Goal: Register for event/course

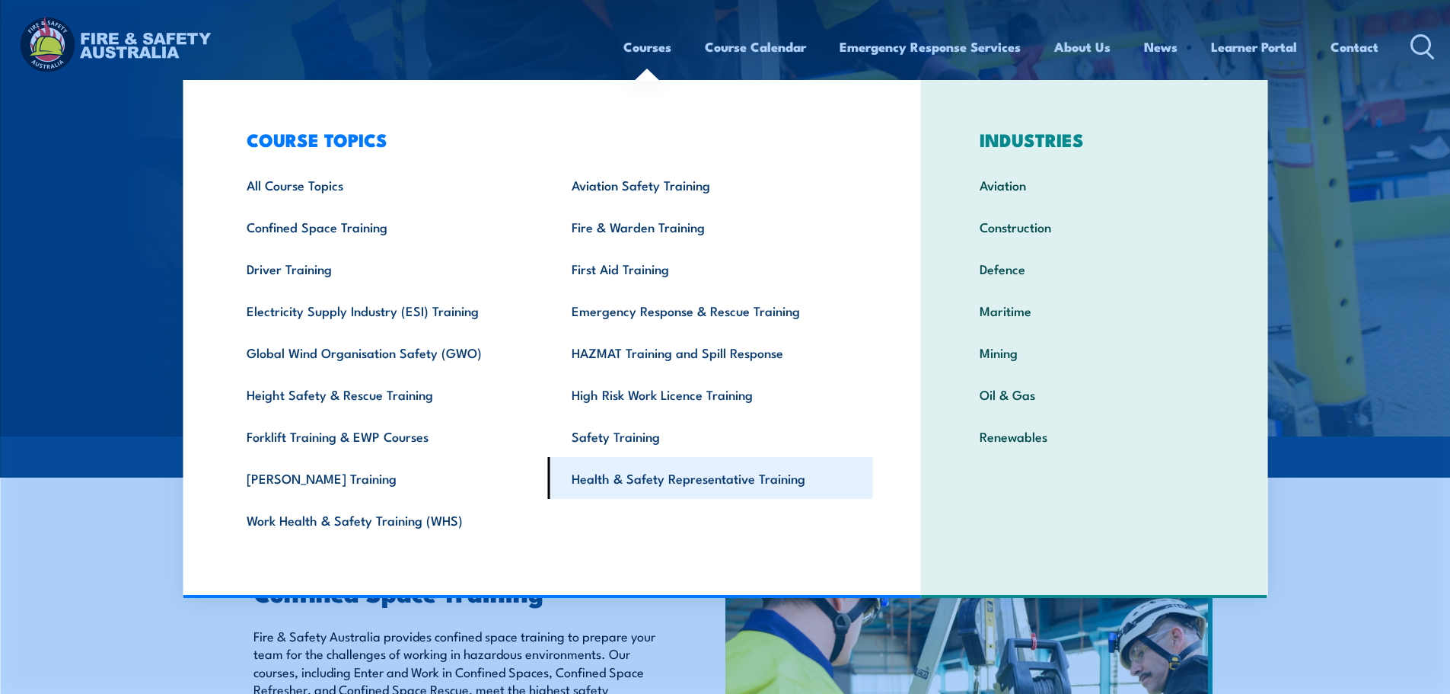
click at [675, 486] on link "Health & Safety Representative Training" at bounding box center [710, 478] width 325 height 42
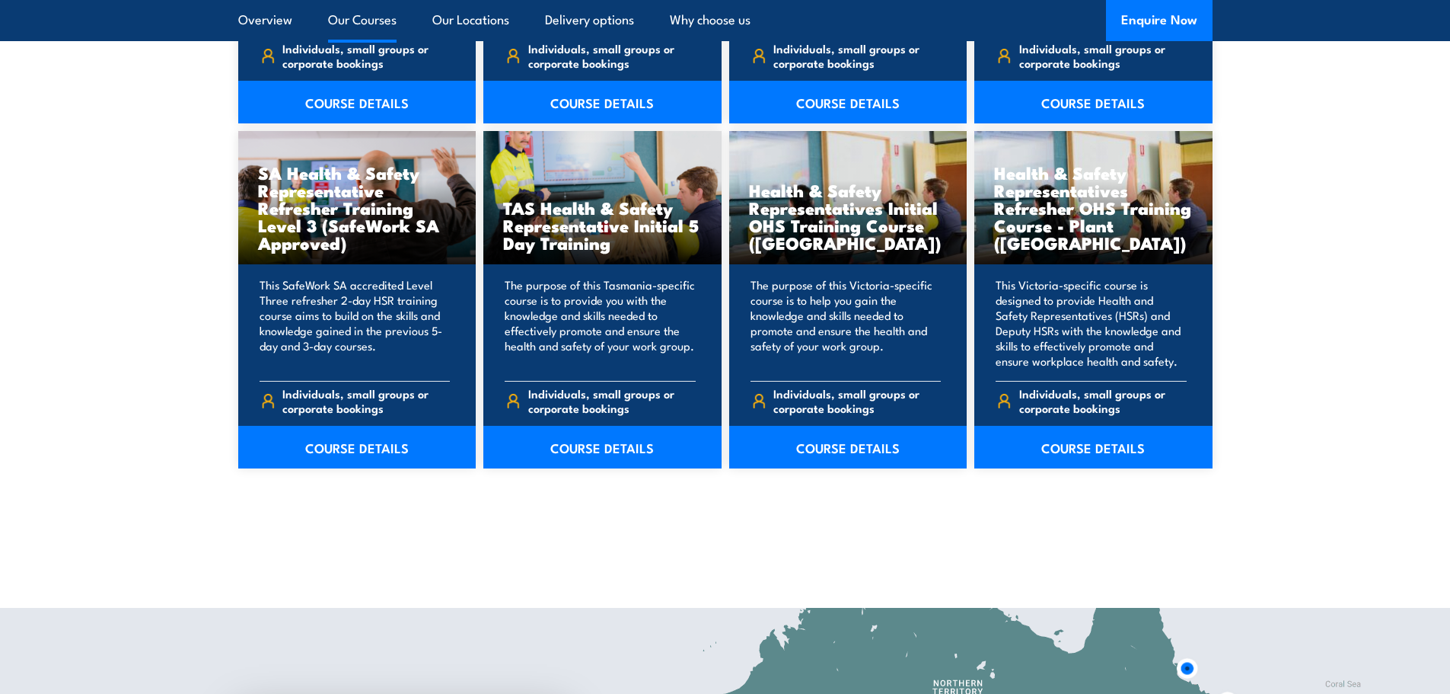
scroll to position [2208, 0]
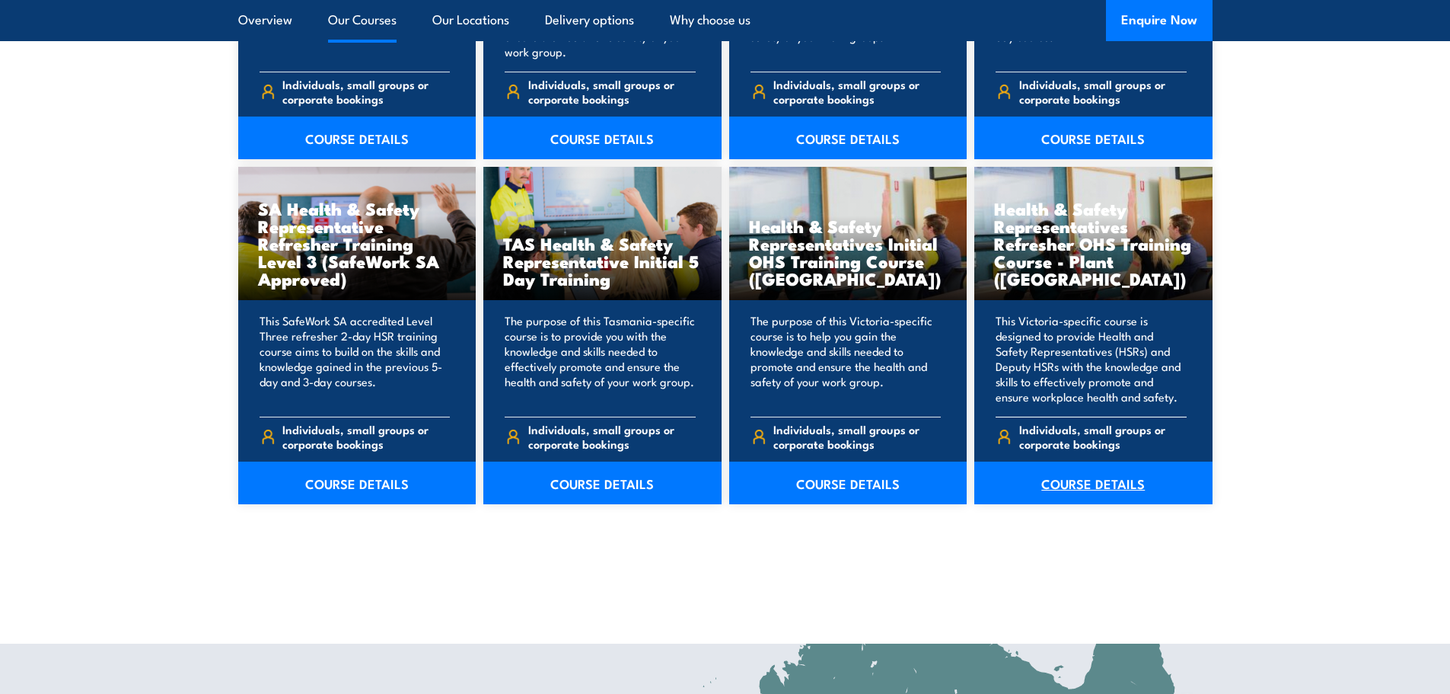
click at [1115, 473] on link "COURSE DETAILS" at bounding box center [1094, 482] width 238 height 43
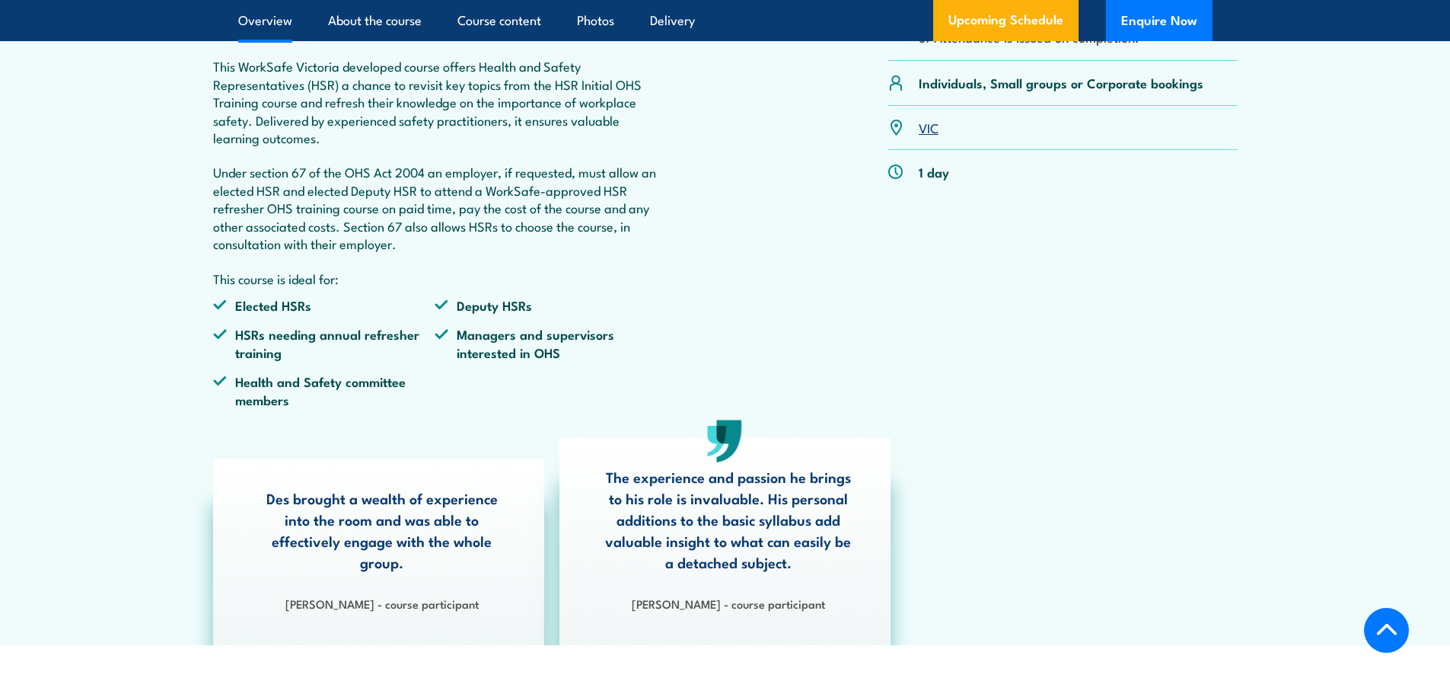
scroll to position [609, 0]
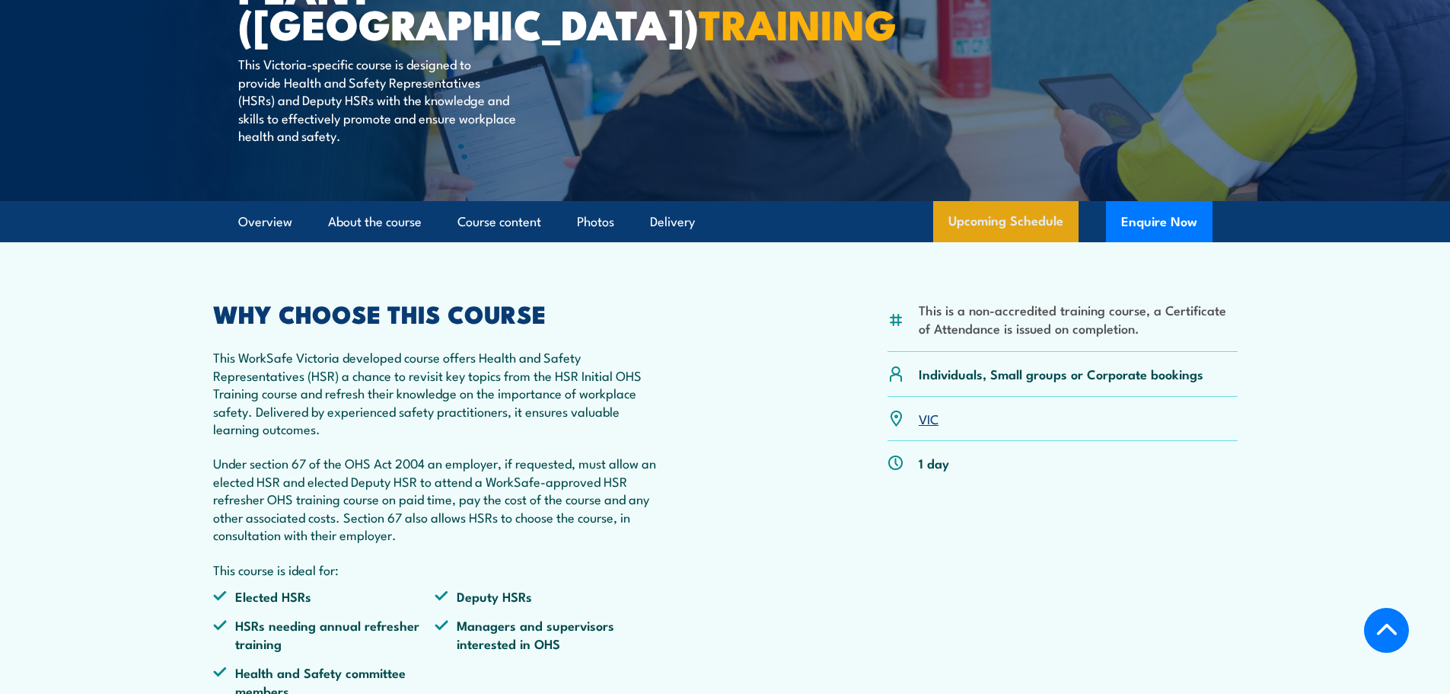
click at [1007, 212] on link "Upcoming Schedule" at bounding box center [1005, 221] width 145 height 41
